Goal: Transaction & Acquisition: Subscribe to service/newsletter

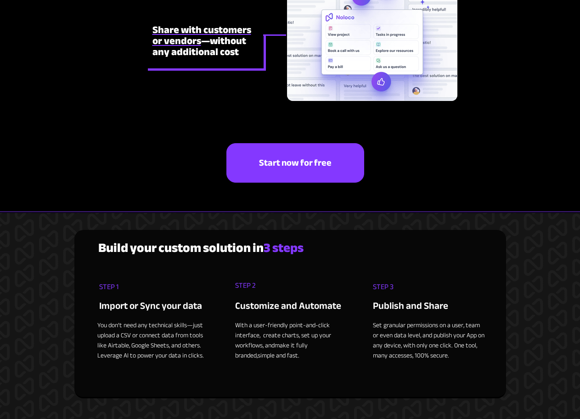
scroll to position [3354, 0]
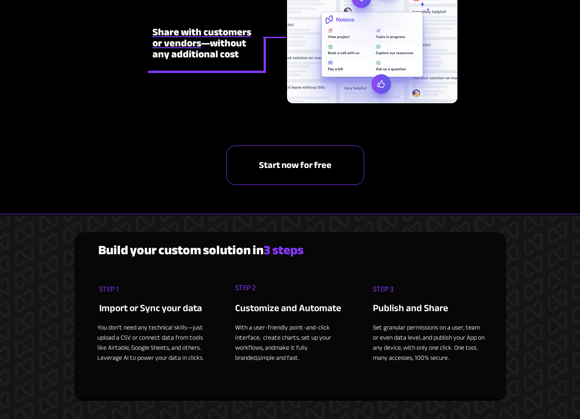
click at [266, 171] on span "Start now for free" at bounding box center [295, 165] width 137 height 11
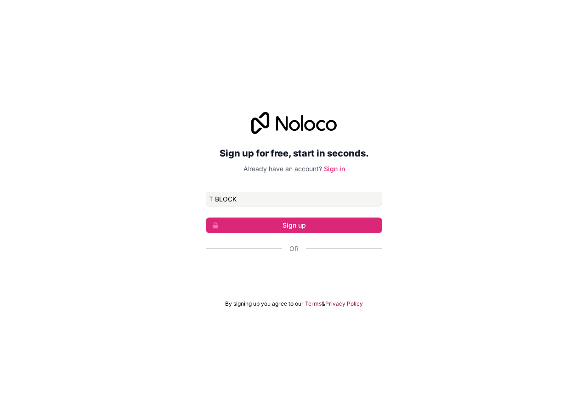
click at [206, 218] on button "Sign up" at bounding box center [294, 226] width 176 height 16
click at [334, 229] on button "Sign up" at bounding box center [294, 226] width 176 height 16
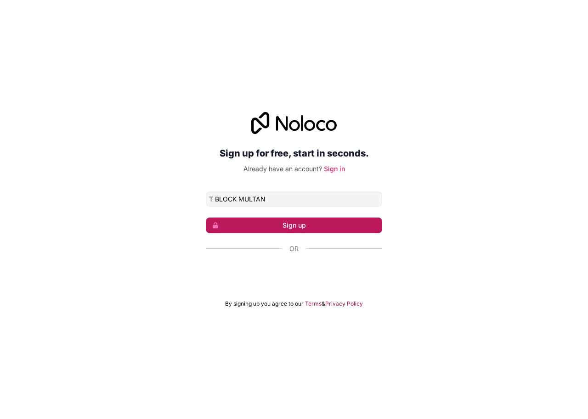
click at [334, 229] on button "Sign up" at bounding box center [294, 226] width 176 height 16
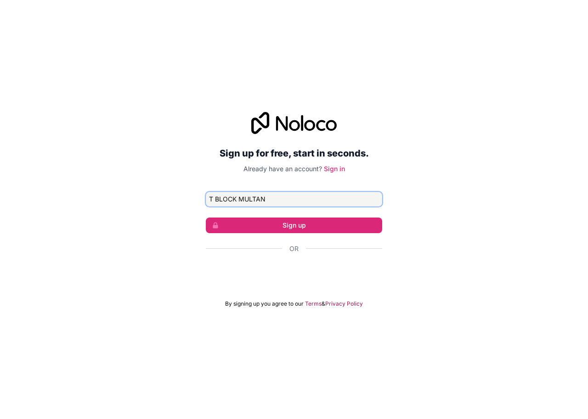
click at [235, 199] on input "T BLOCK MULTAN" at bounding box center [294, 199] width 176 height 15
click at [237, 199] on input "MULTAN" at bounding box center [294, 199] width 176 height 15
type input "MULTAN CHOK [PERSON_NAME]"
click at [206, 218] on button "Sign up" at bounding box center [294, 226] width 176 height 16
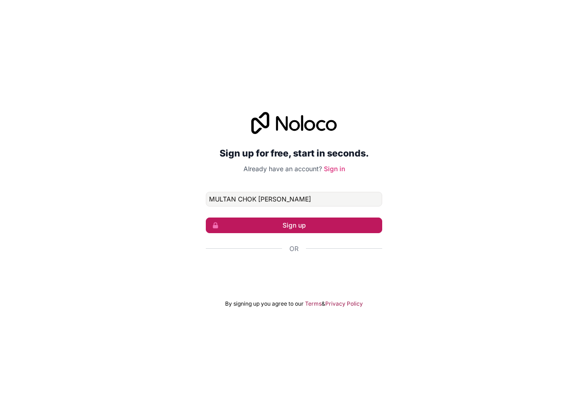
click at [252, 228] on button "Sign up" at bounding box center [294, 226] width 176 height 16
